Goal: Navigation & Orientation: Find specific page/section

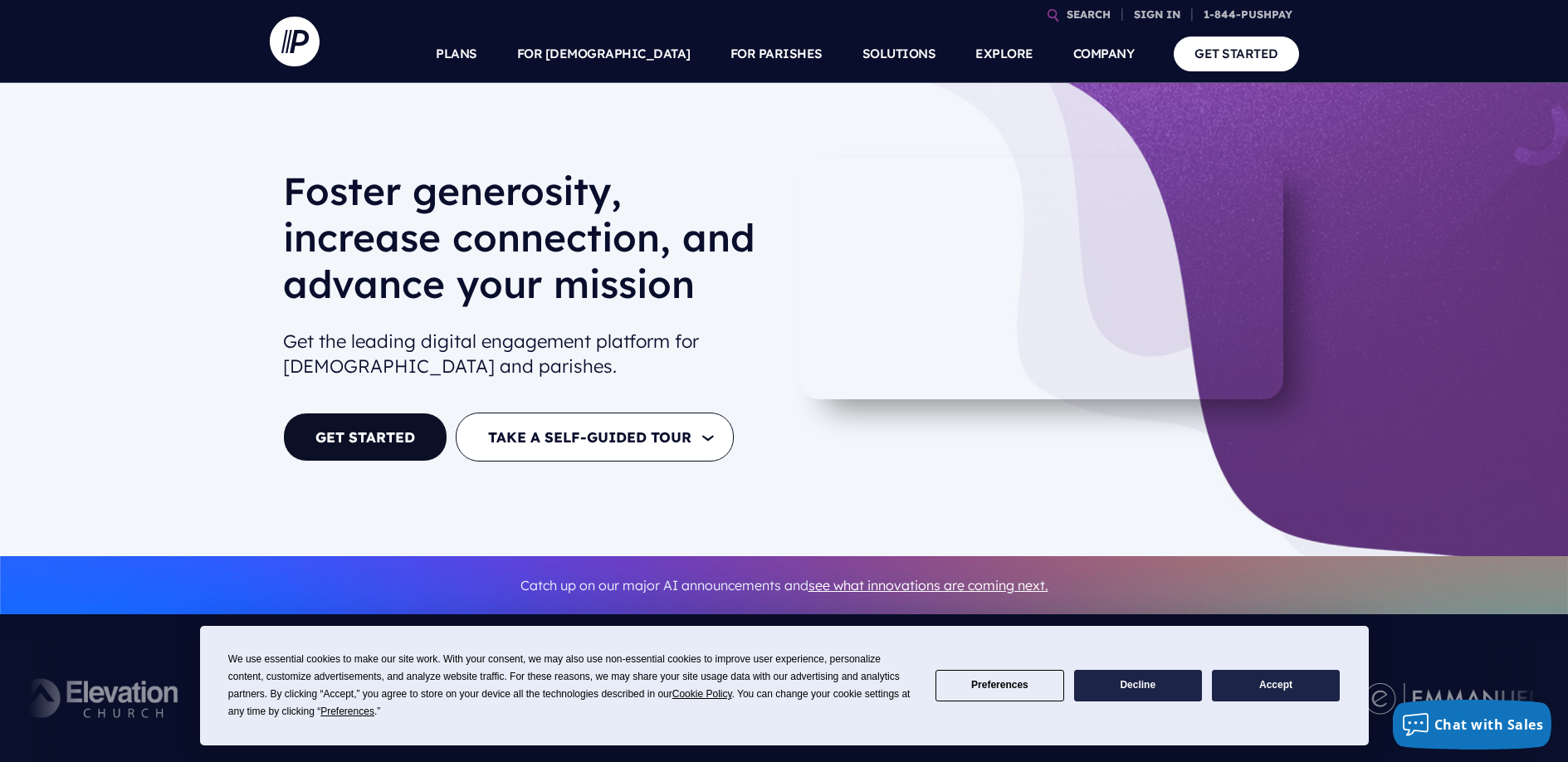
click at [715, 435] on button "TAKE A SELF-GUIDED TOUR" at bounding box center [595, 437] width 278 height 49
click at [576, 483] on link "FOR [DEMOGRAPHIC_DATA]" at bounding box center [574, 487] width 187 height 39
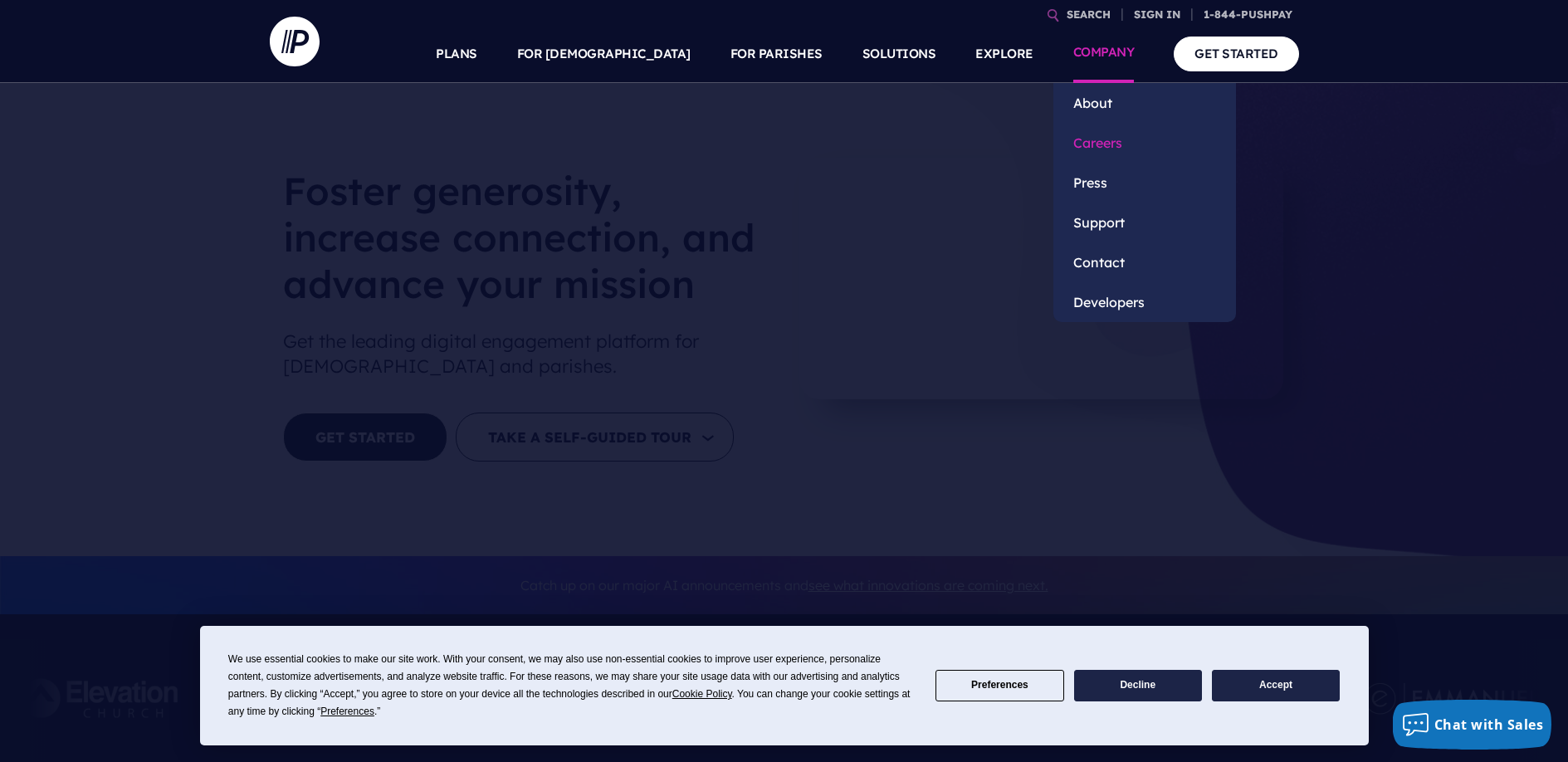
click at [1099, 153] on link "Careers" at bounding box center [1144, 143] width 183 height 40
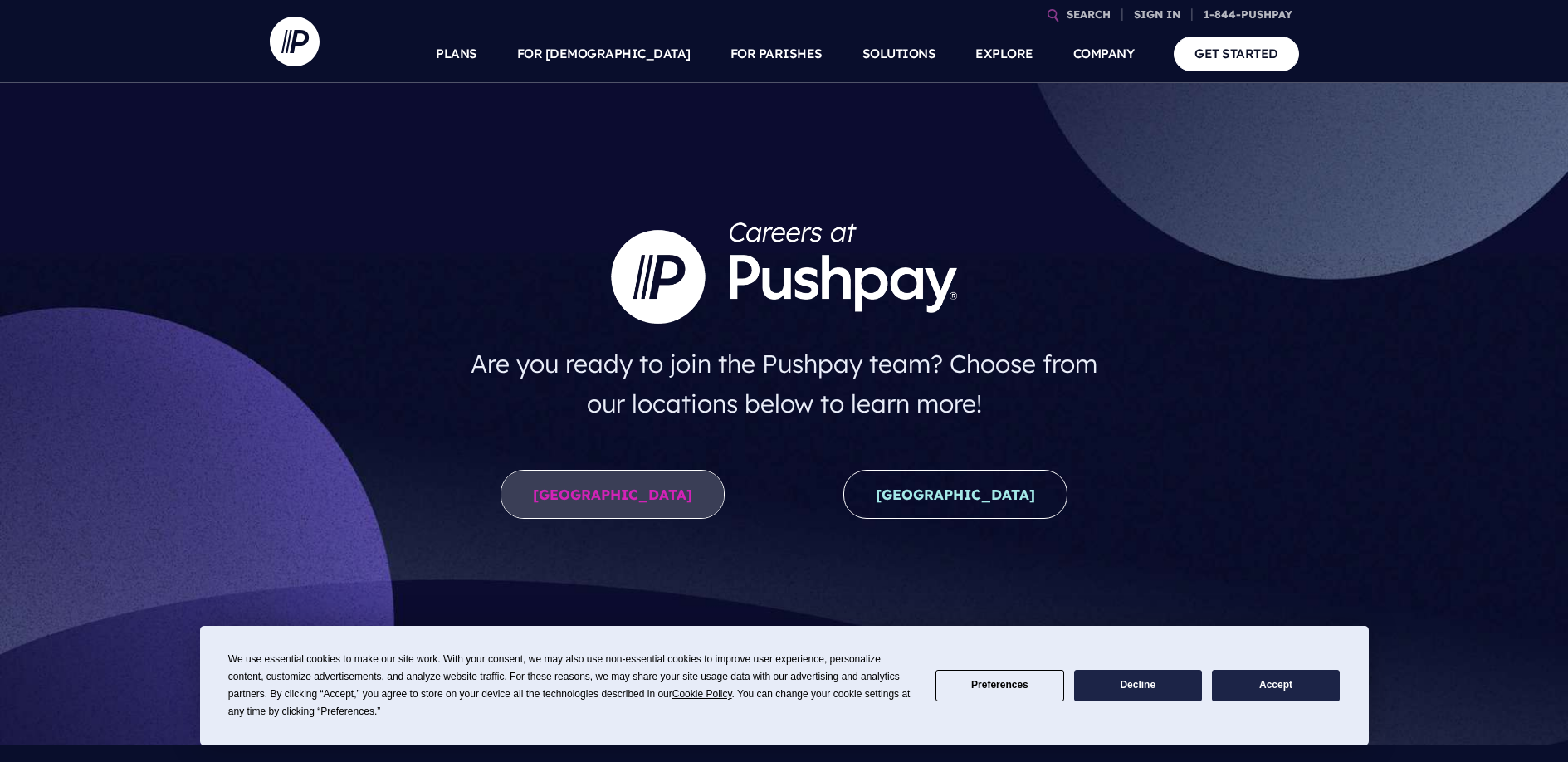
click at [666, 474] on link "United States" at bounding box center [612, 494] width 224 height 49
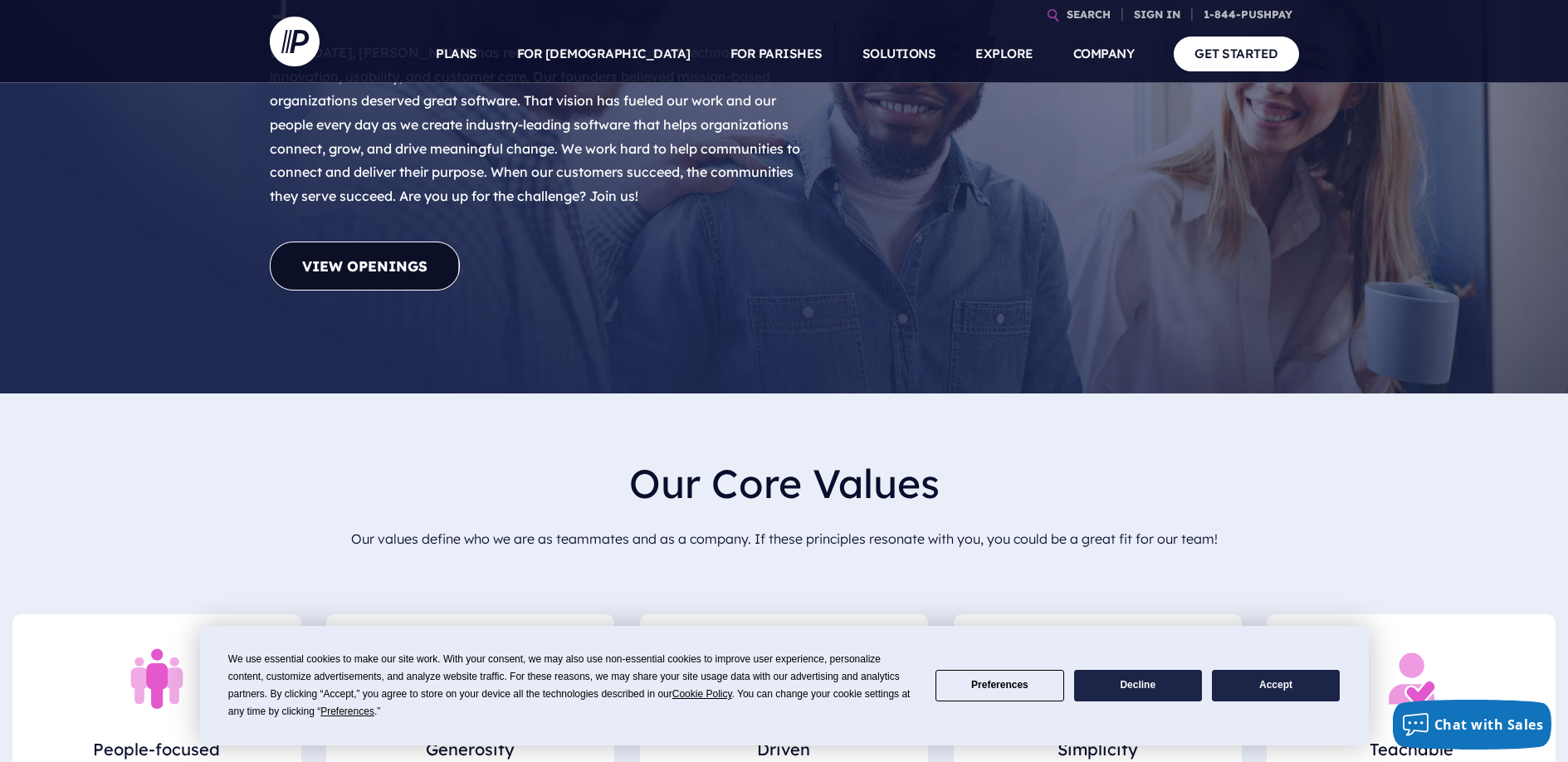
click at [413, 241] on link "View Openings" at bounding box center [364, 266] width 190 height 49
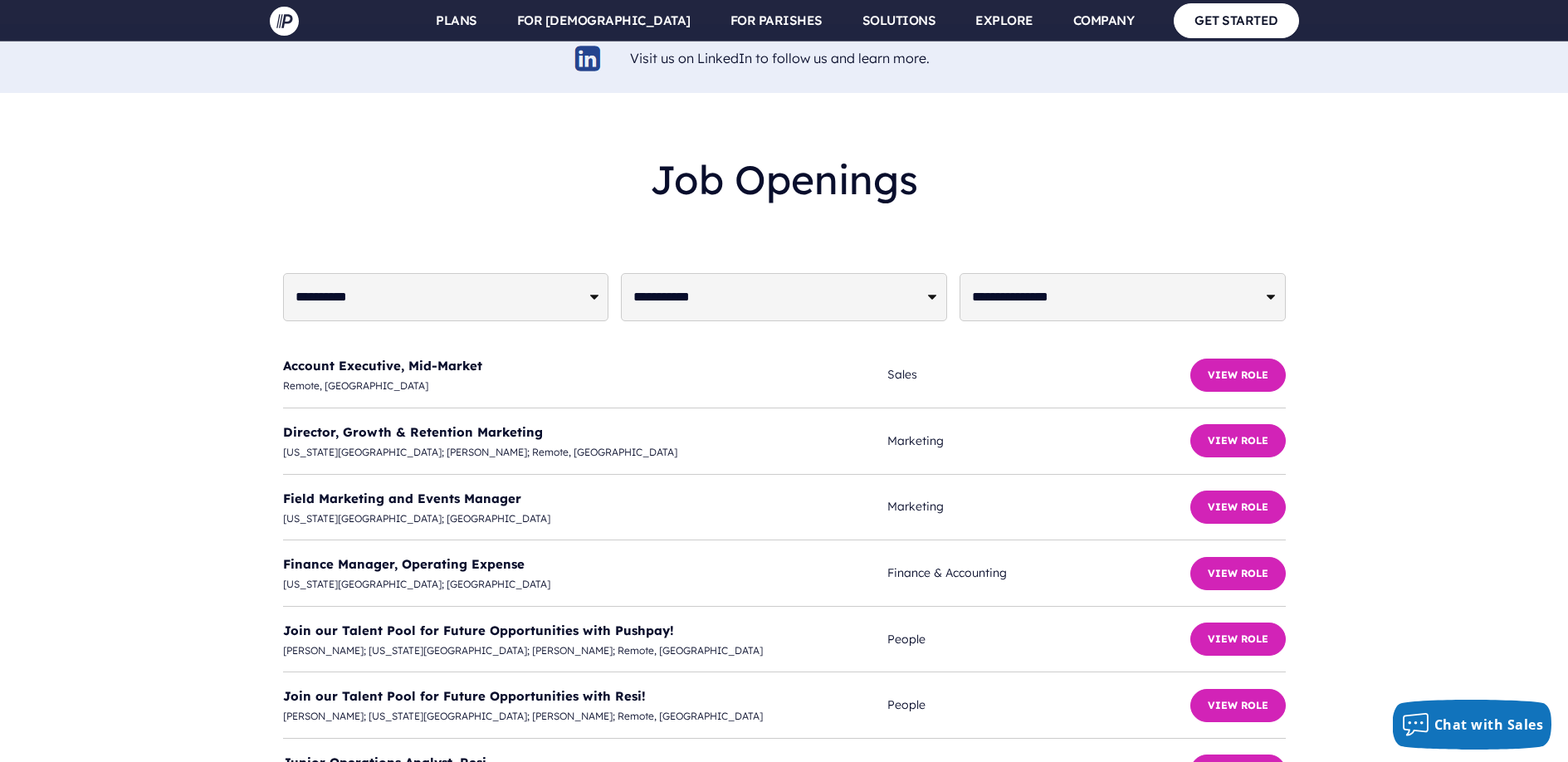
scroll to position [3836, 0]
